Goal: Task Accomplishment & Management: Complete application form

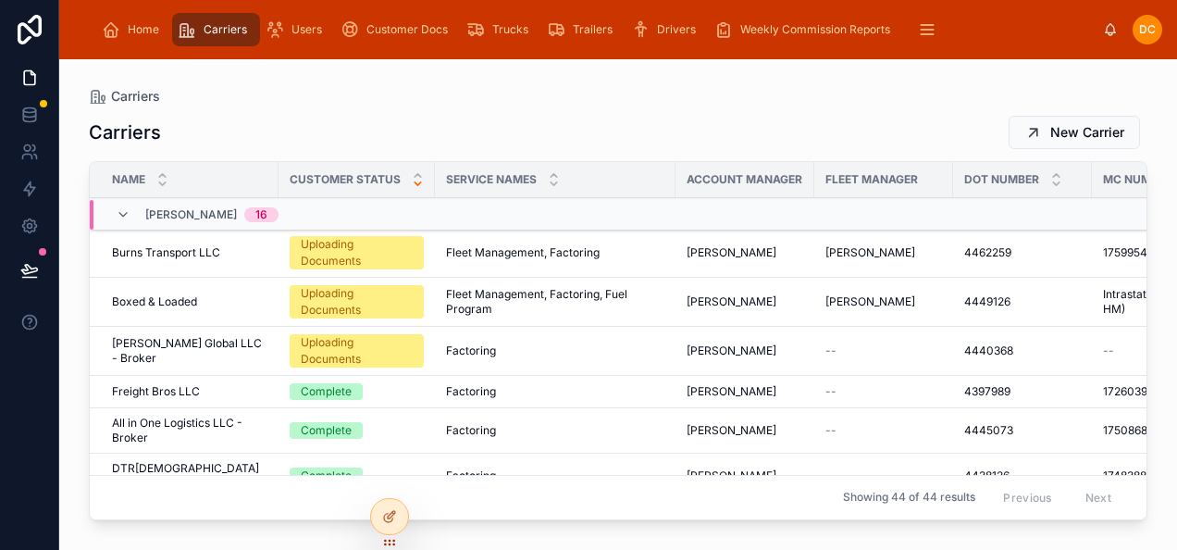
click at [224, 345] on span "[PERSON_NAME] Global LLC - Broker" at bounding box center [189, 351] width 155 height 30
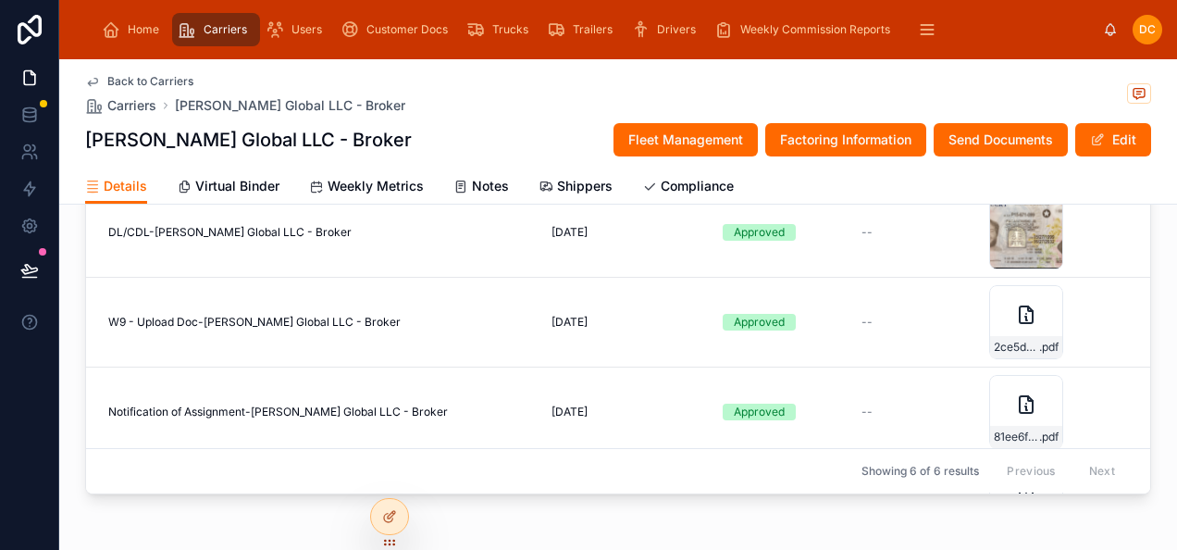
scroll to position [1931, 0]
click at [133, 77] on span "Back to Carriers" at bounding box center [150, 81] width 86 height 15
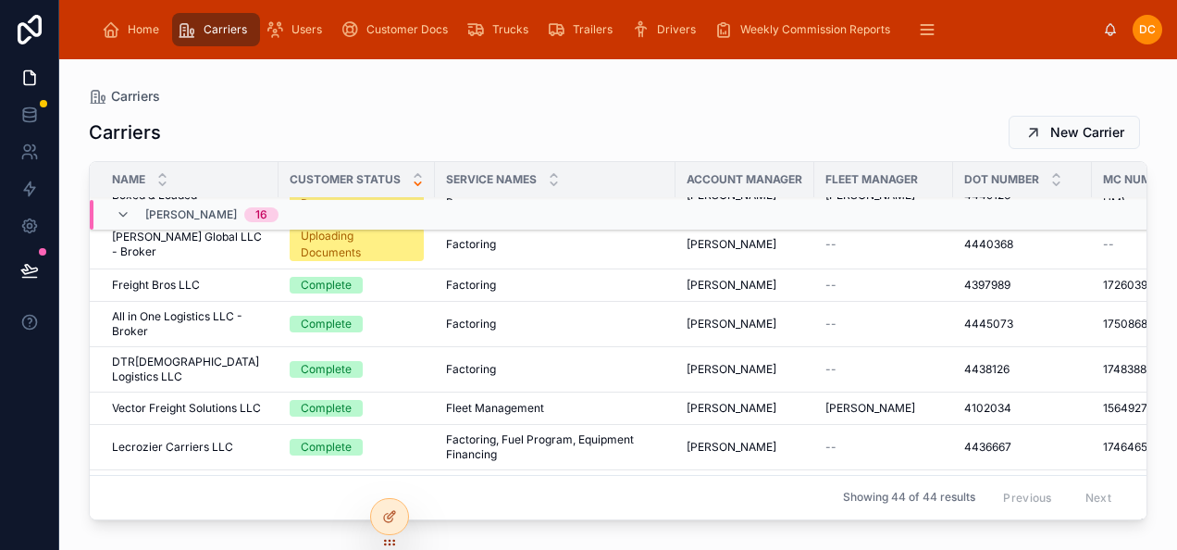
scroll to position [106, 0]
click at [265, 402] on div "Vector Freight Solutions LLC Vector Freight Solutions LLC" at bounding box center [189, 409] width 155 height 15
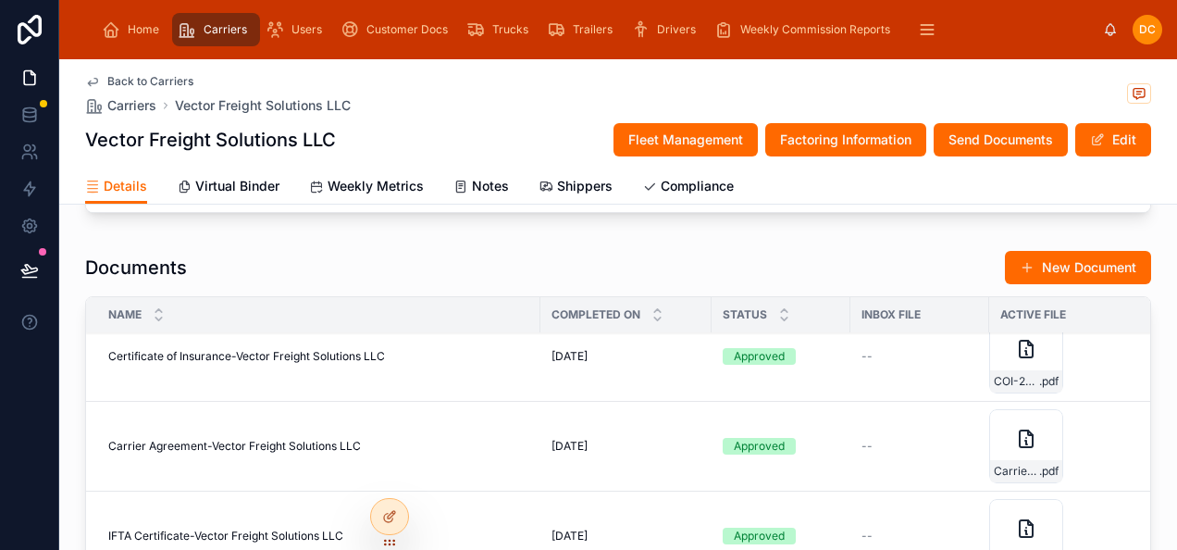
scroll to position [498, 0]
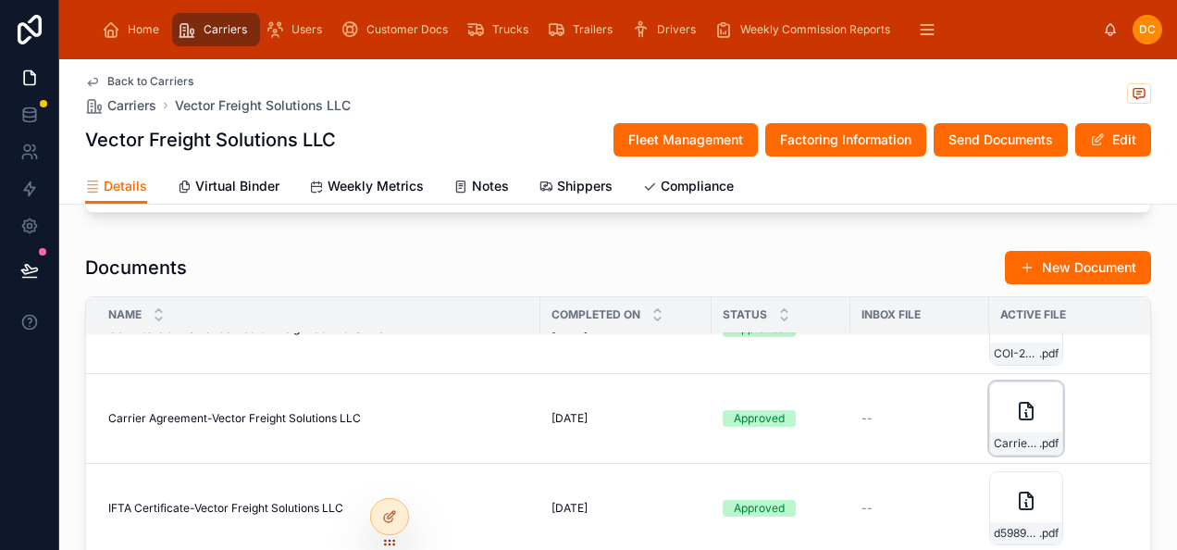
click at [1012, 441] on div "Carrier-Agreement-Updated-8.28.24 .pdf" at bounding box center [1026, 418] width 74 height 74
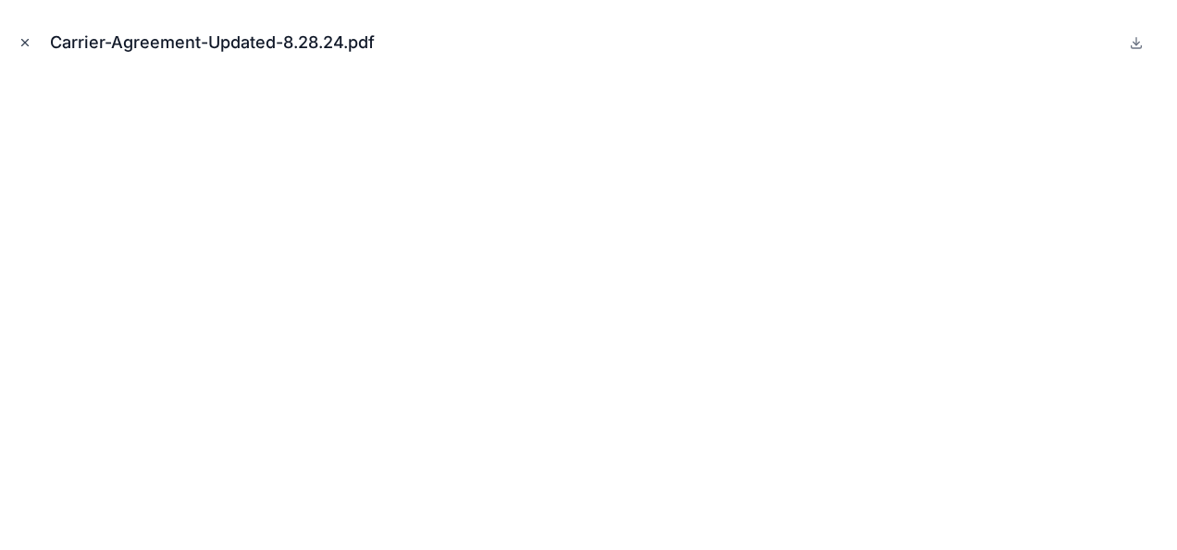
click at [19, 39] on icon "Close modal" at bounding box center [25, 42] width 13 height 13
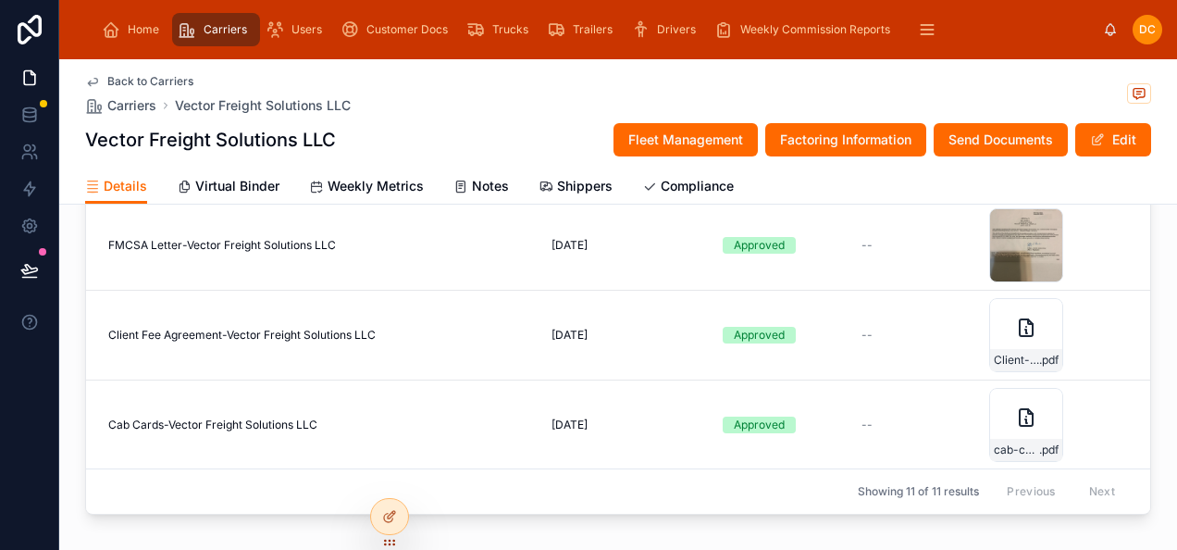
scroll to position [1802, 0]
click at [136, 37] on div "Home" at bounding box center [134, 30] width 65 height 30
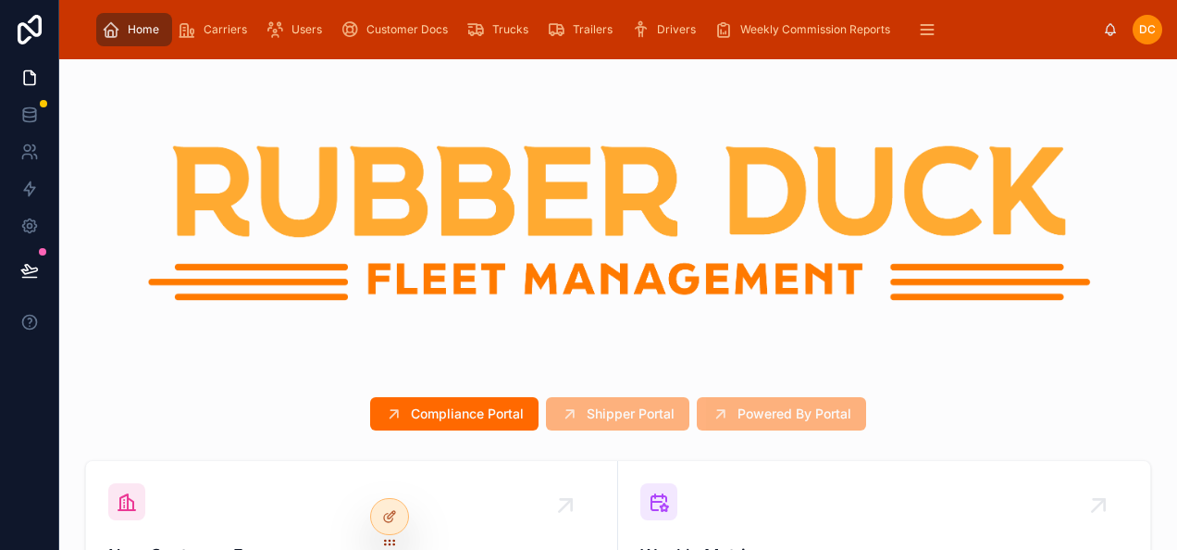
scroll to position [16, 0]
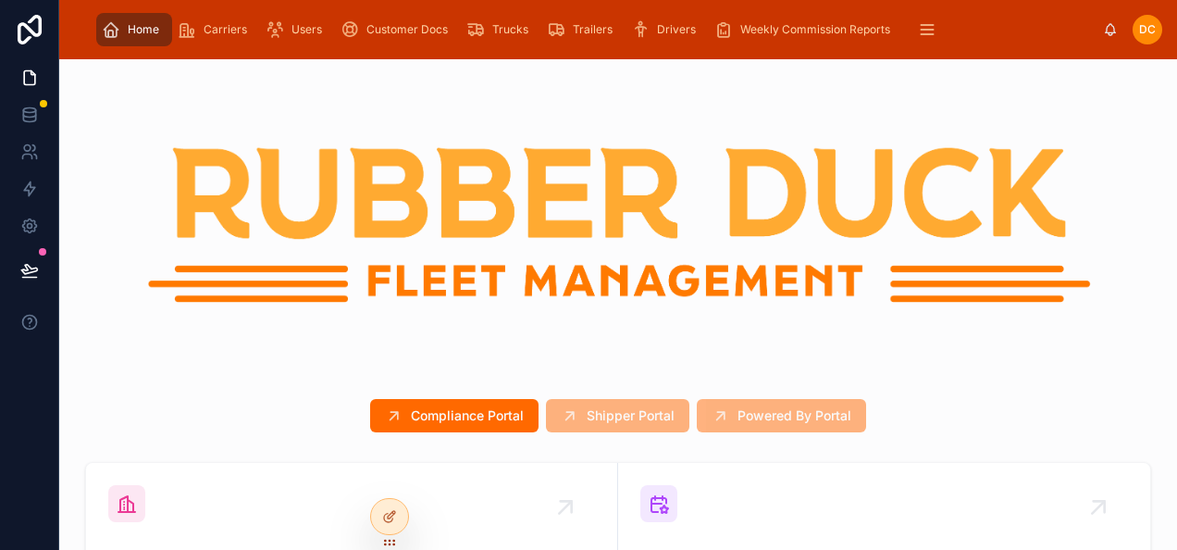
click at [600, 404] on span "Shipper Portal" at bounding box center [617, 415] width 143 height 33
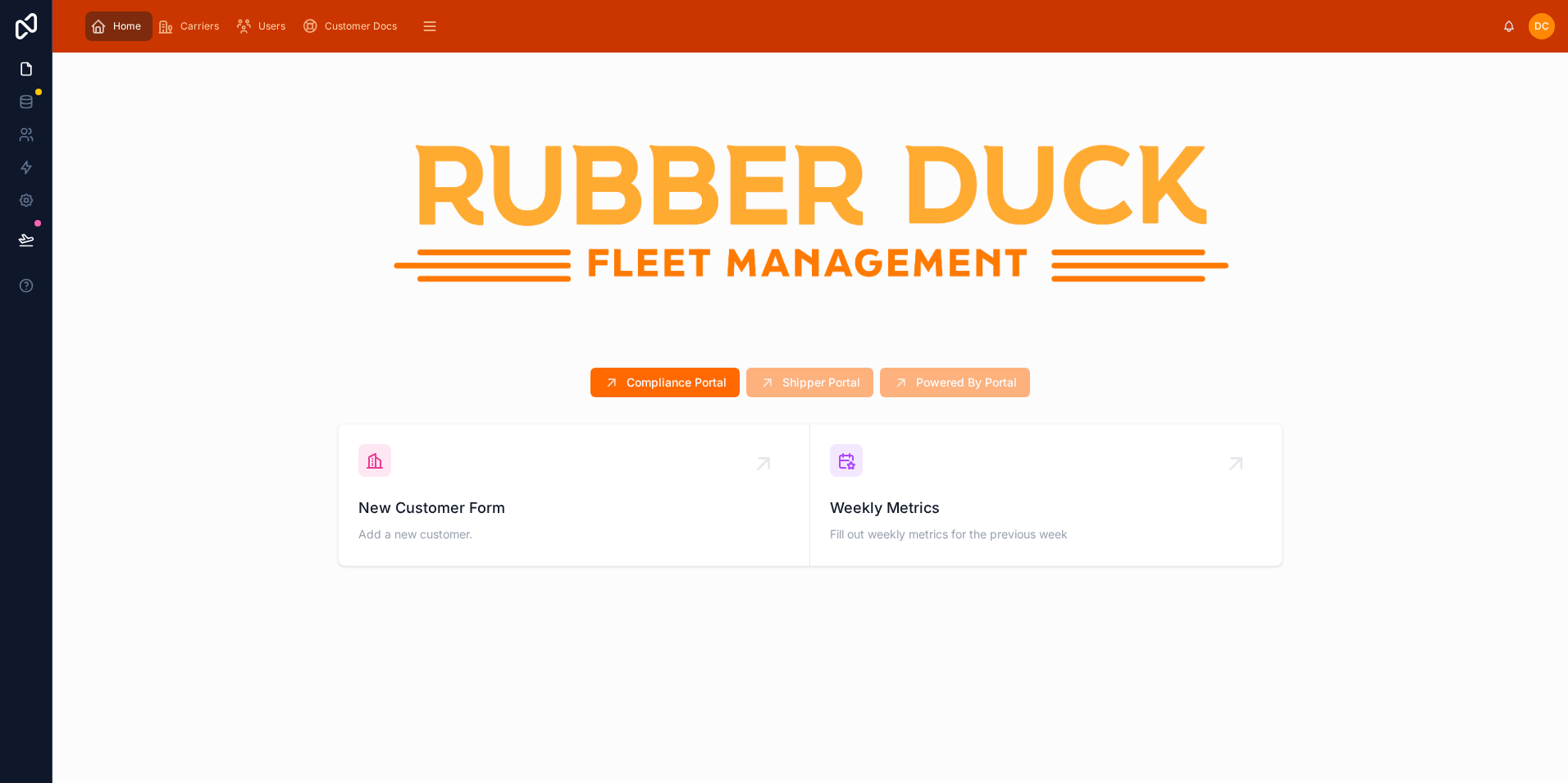
scroll to position [0, 0]
click at [182, 27] on span "Carriers" at bounding box center [199, 26] width 38 height 13
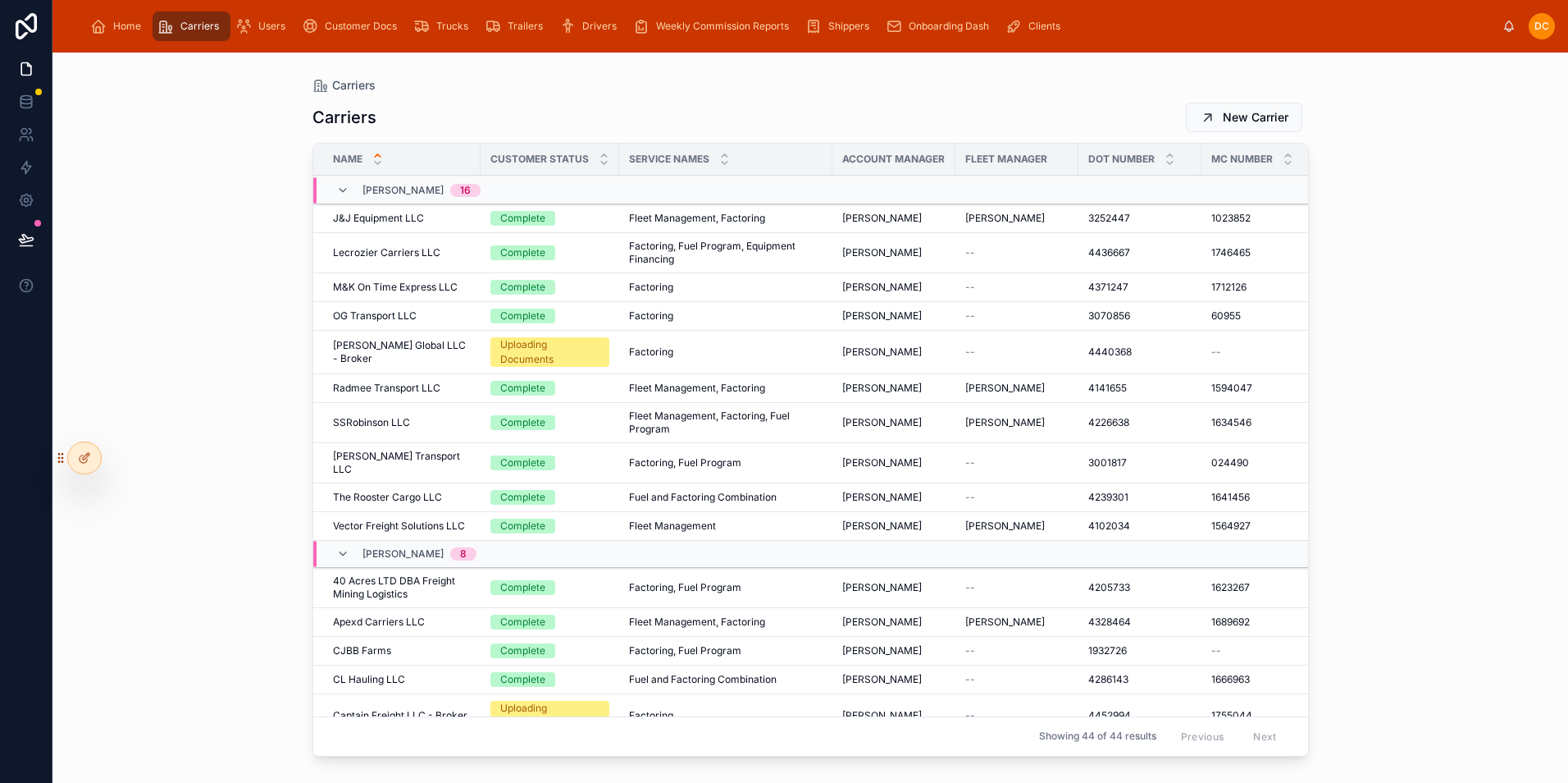
scroll to position [515, 0]
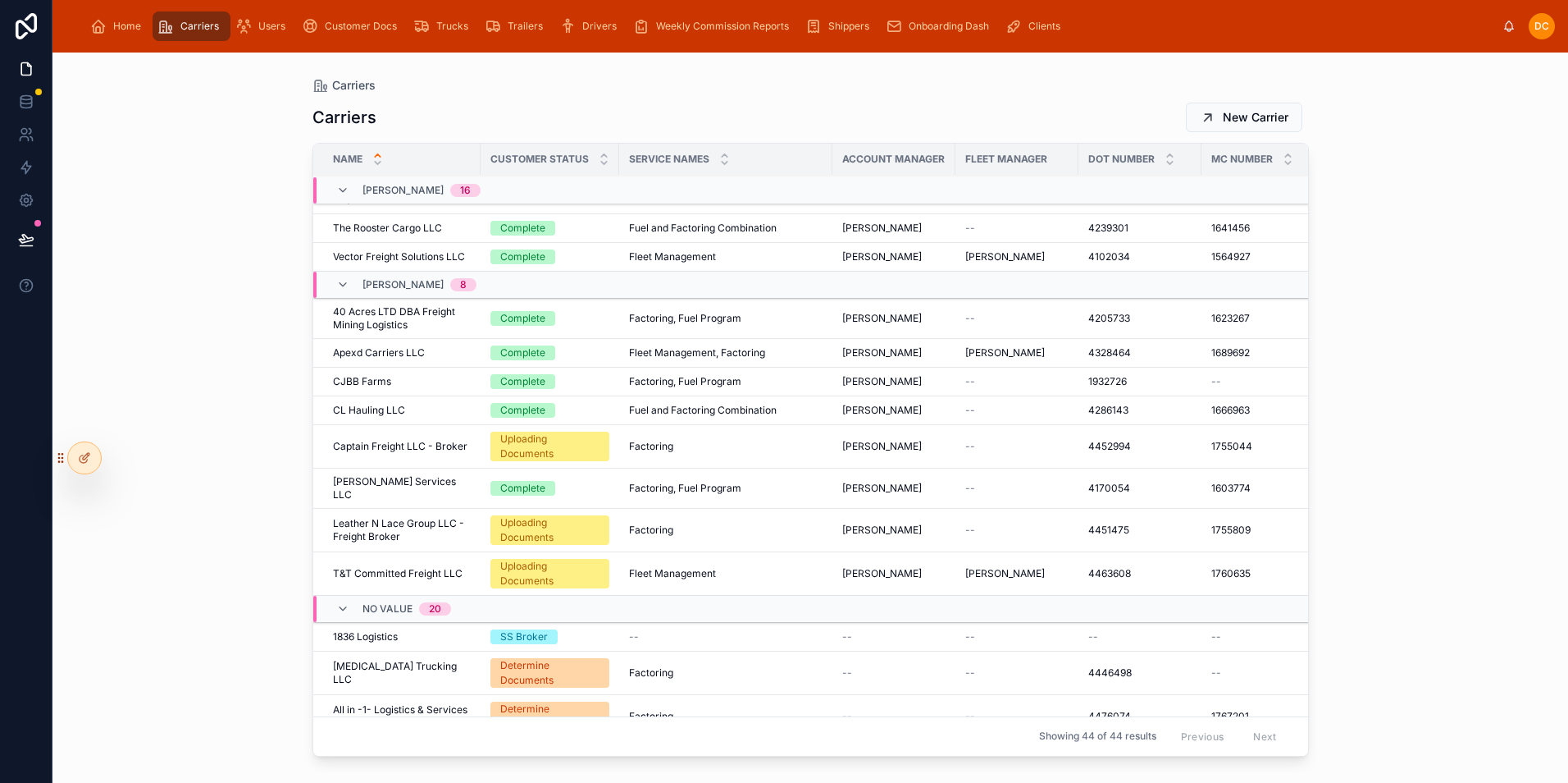
click at [424, 487] on span "T&T Committed Freight LLC" at bounding box center [398, 573] width 129 height 13
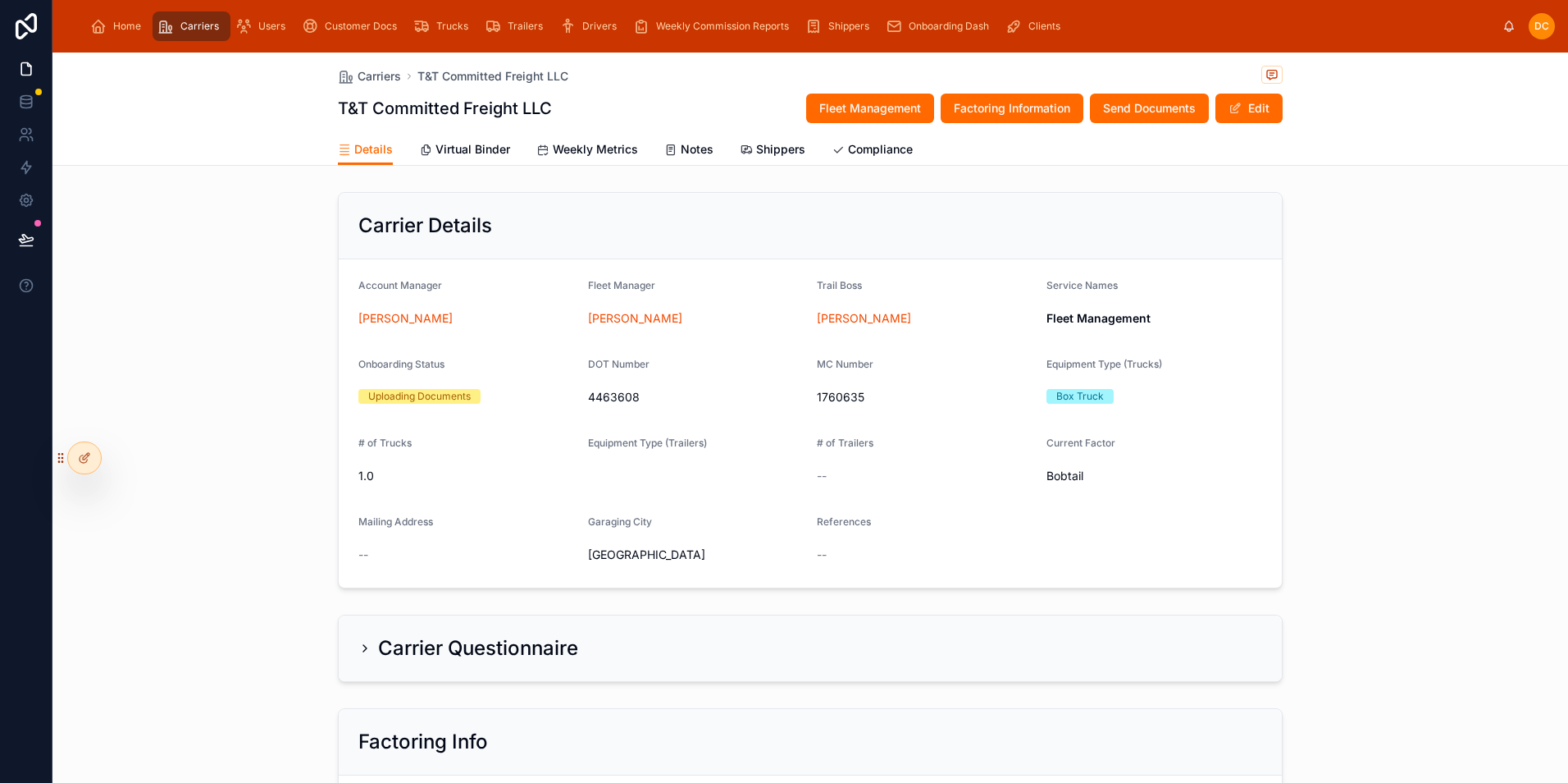
click at [1042, 247] on div "Carrier Details Account Manager [PERSON_NAME] Fleet Manager [PERSON_NAME] Trail…" at bounding box center [810, 390] width 1516 height 410
click at [1042, 209] on div "Carrier Details Account Manager [PERSON_NAME] Fleet Manager [PERSON_NAME] Trail…" at bounding box center [810, 390] width 1516 height 410
click at [947, 30] on span "Onboarding Dash" at bounding box center [948, 26] width 81 height 13
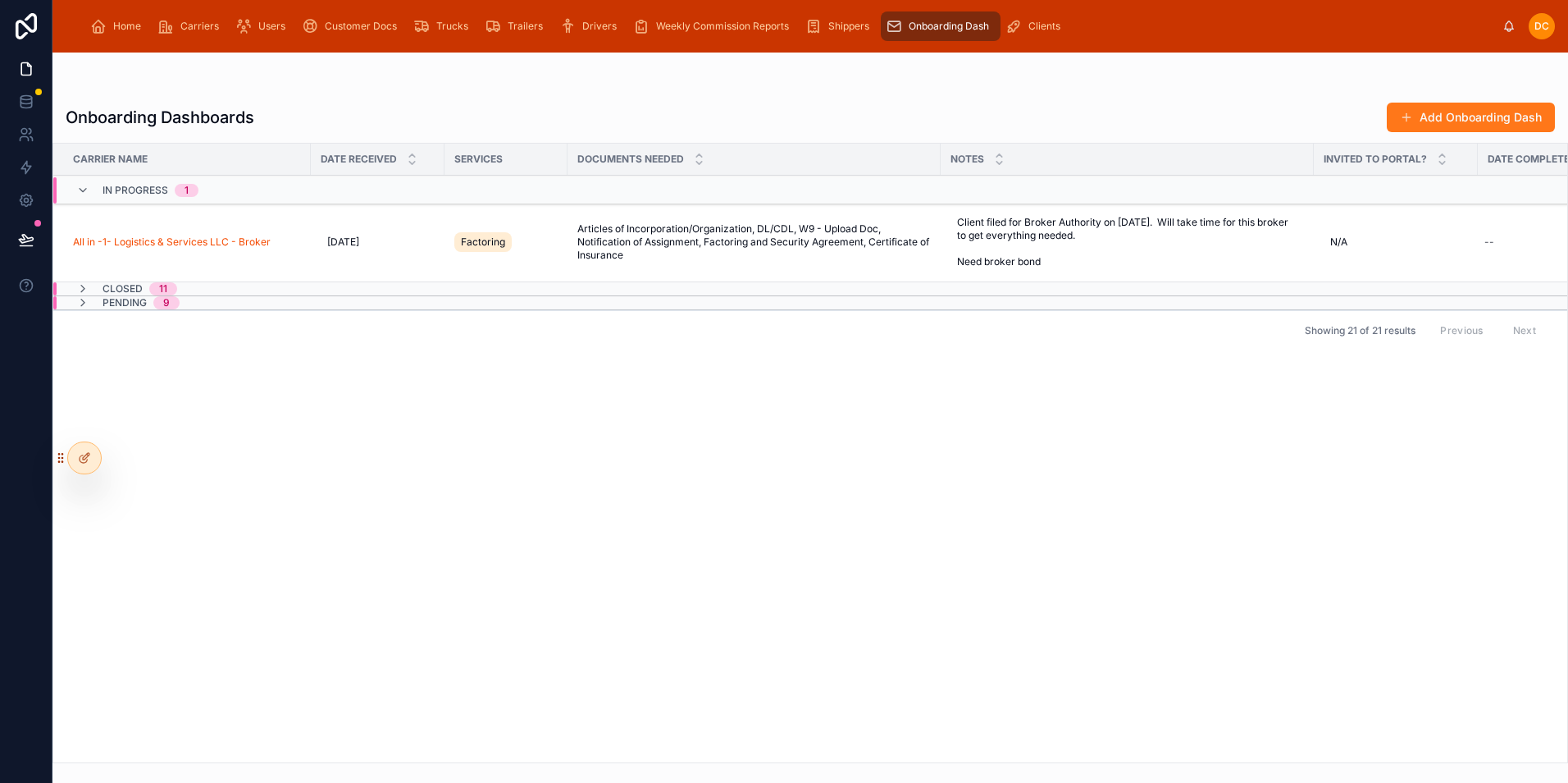
click at [1042, 120] on button "Add Onboarding Dash" at bounding box center [1471, 117] width 168 height 29
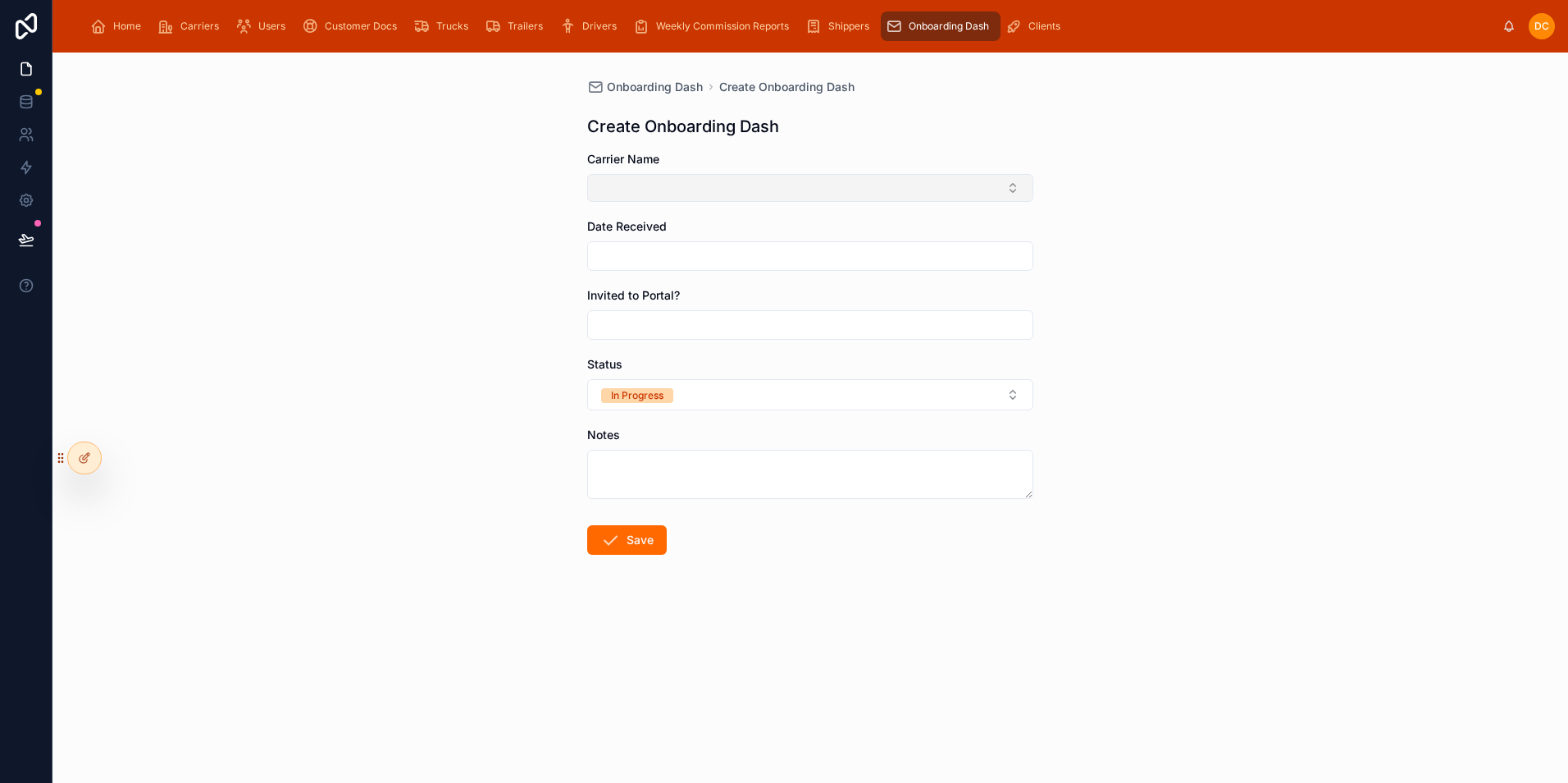
click at [775, 192] on button "Select Button" at bounding box center [810, 187] width 446 height 27
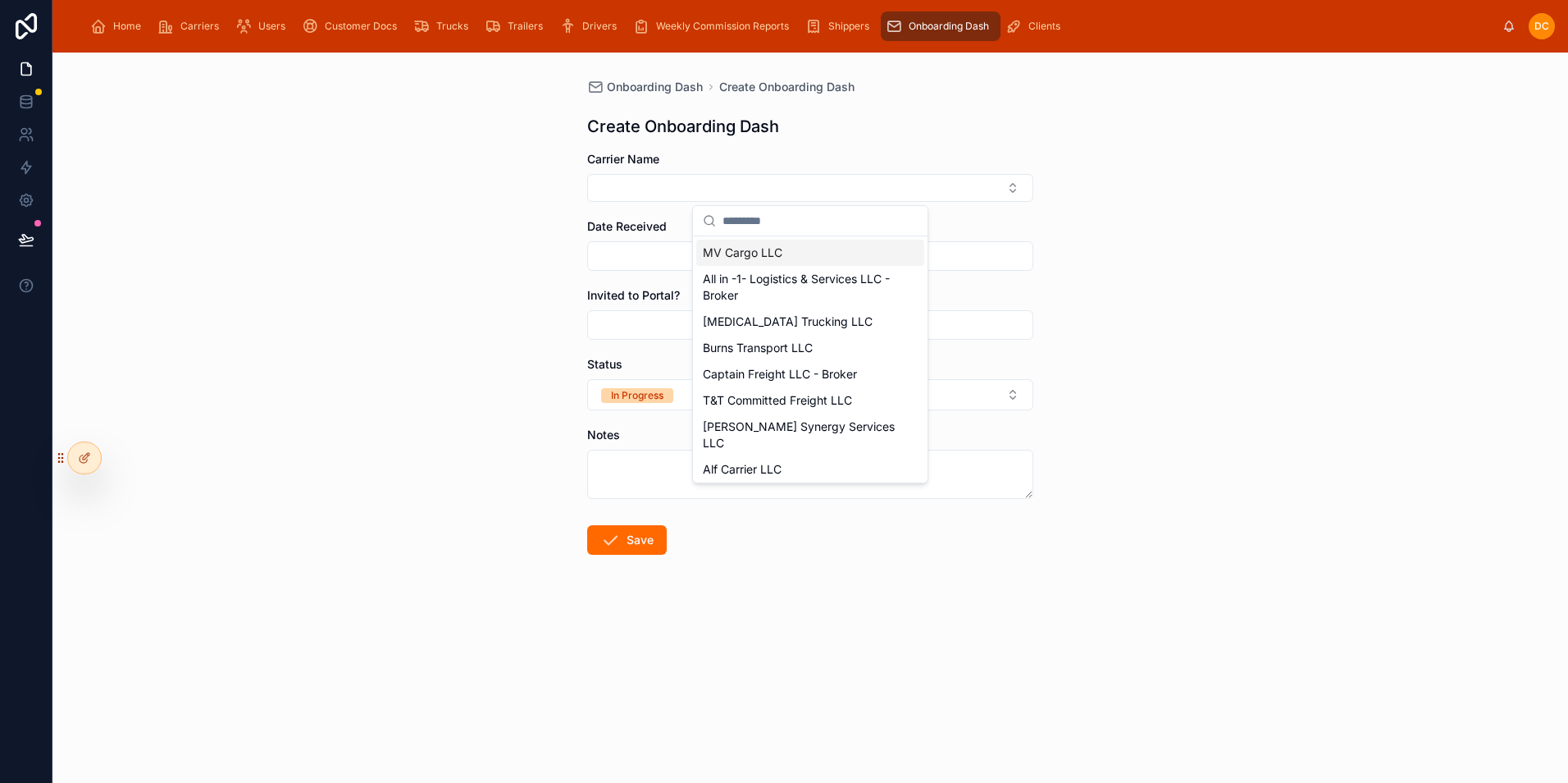
click at [746, 253] on span "MV Cargo LLC" at bounding box center [743, 253] width 80 height 17
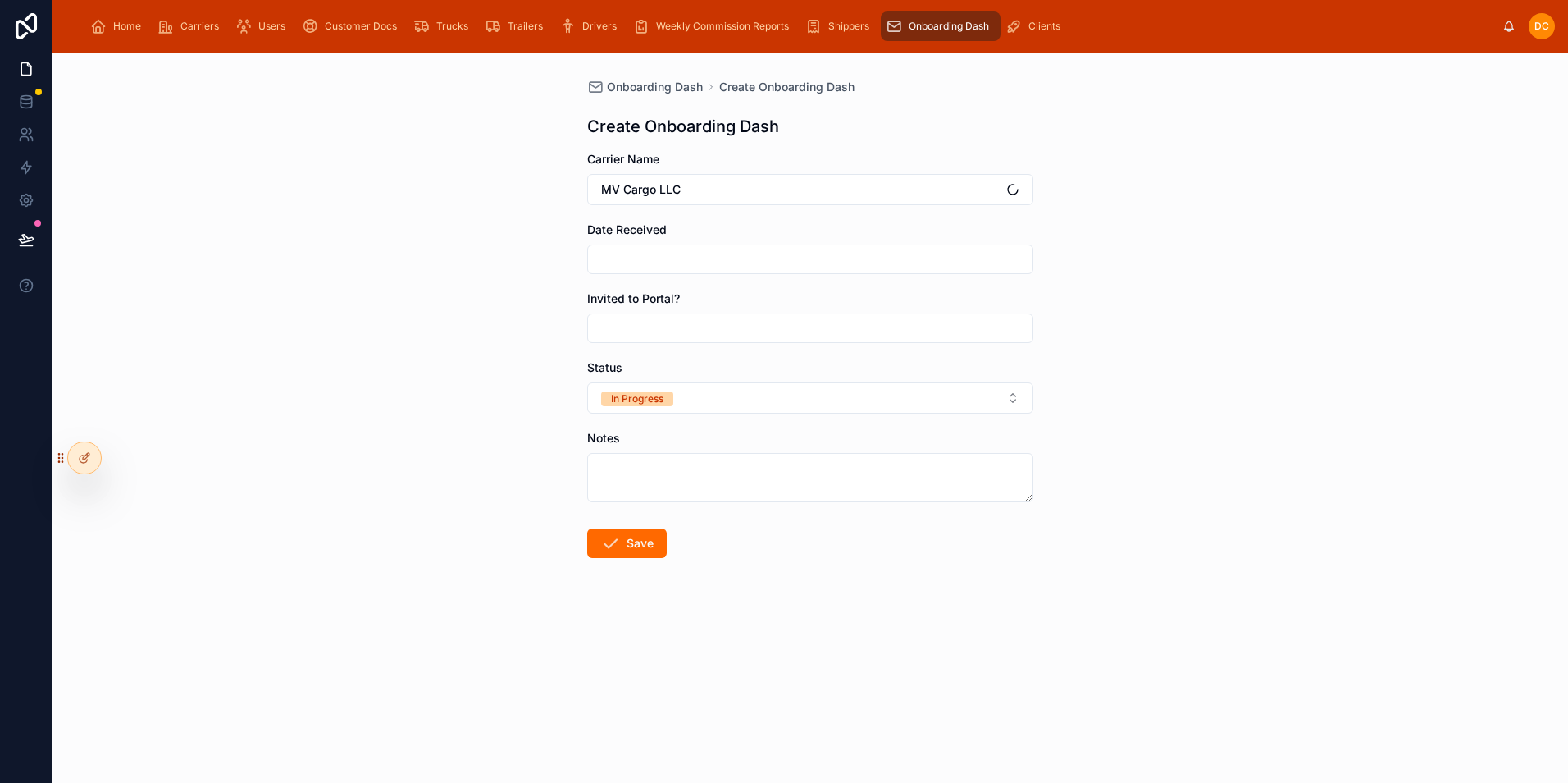
click at [693, 258] on input "text" at bounding box center [811, 259] width 445 height 23
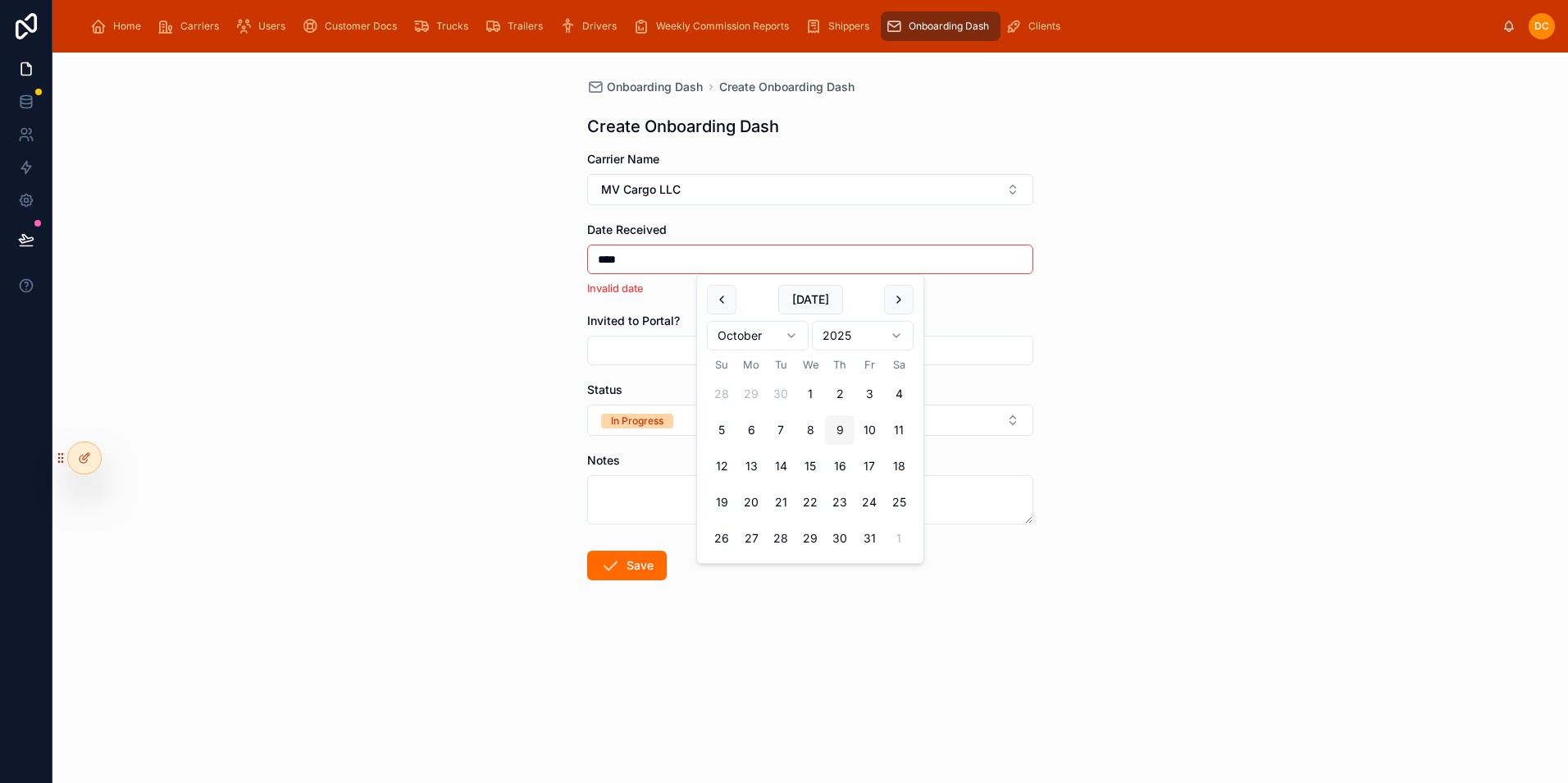
click at [839, 432] on button "9" at bounding box center [839, 429] width 29 height 29
type input "*********"
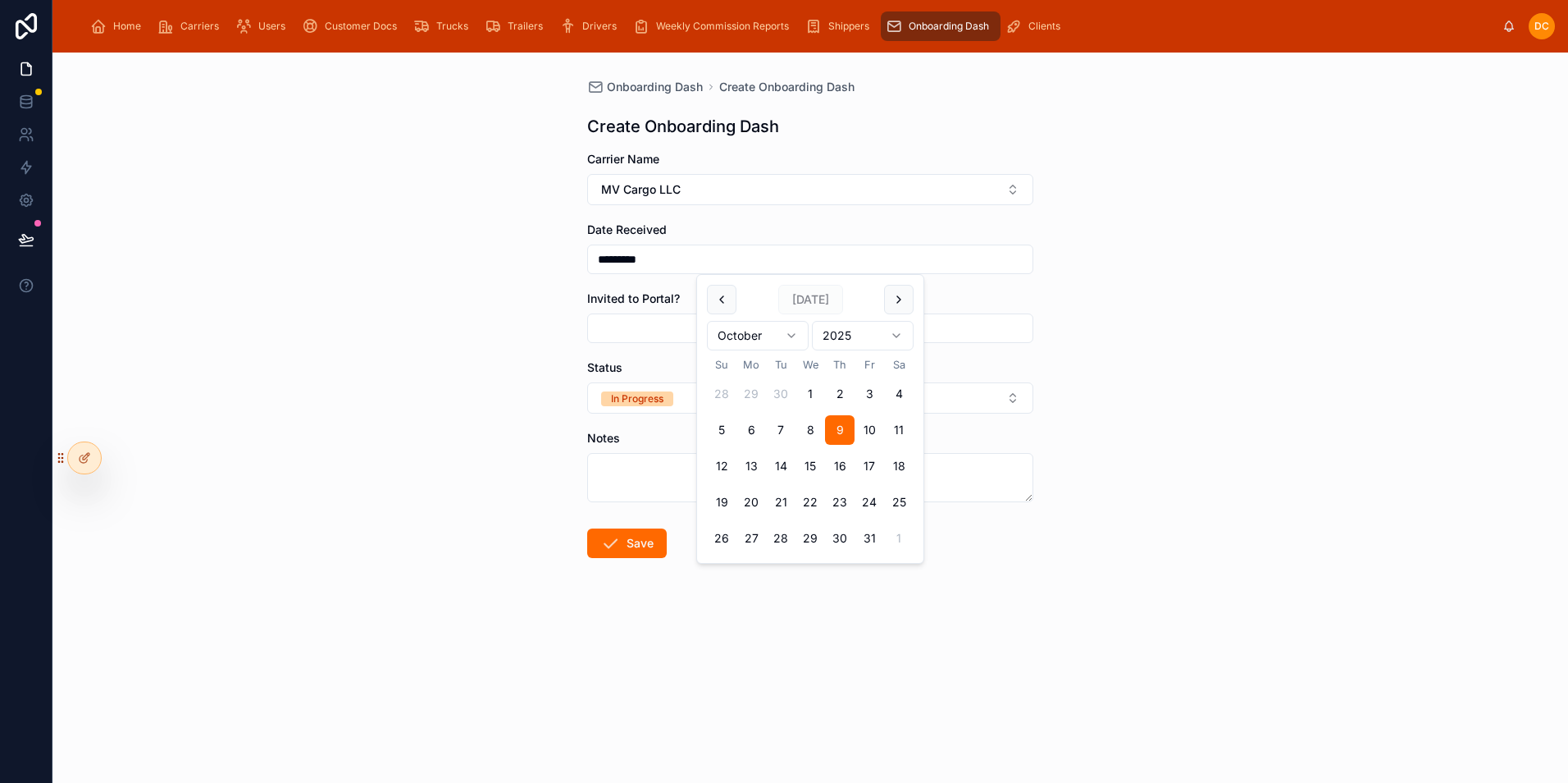
click at [616, 325] on input "text" at bounding box center [811, 328] width 445 height 23
click at [1042, 277] on div "Onboarding Dash Create Onboarding Dash Create Onboarding Dash Carrier Name MV C…" at bounding box center [810, 418] width 1516 height 731
click at [628, 487] on button "Save" at bounding box center [628, 543] width 80 height 29
